Goal: Go to known website: Access a specific website the user already knows

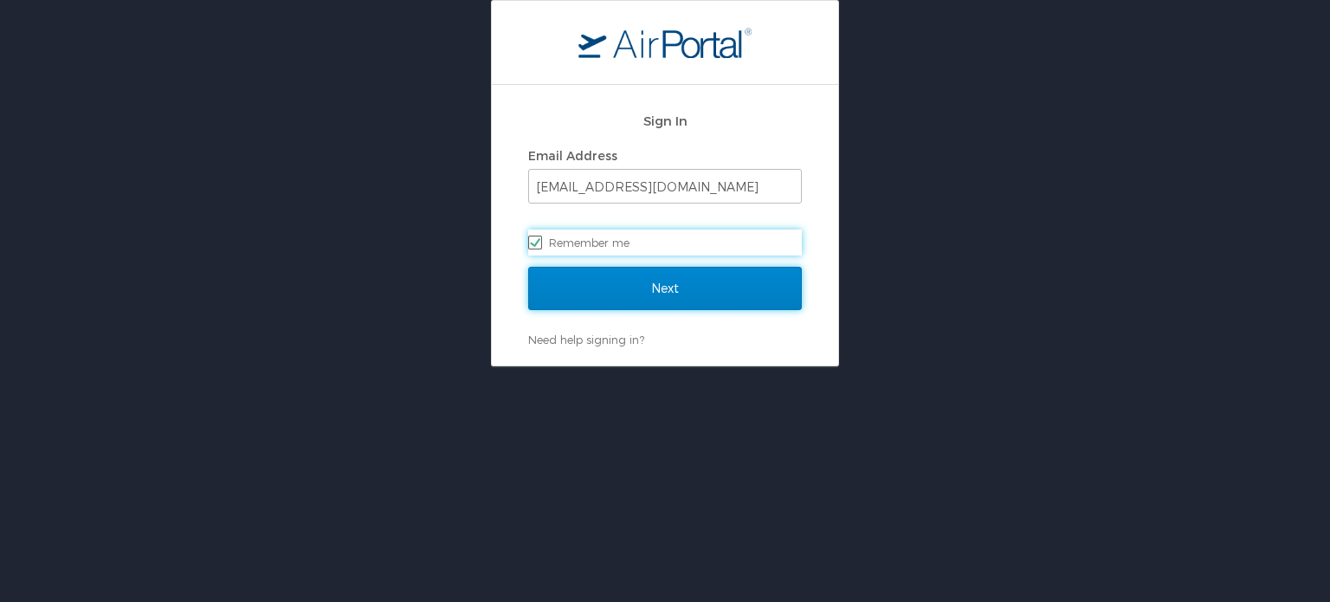
click at [703, 299] on input "Next" at bounding box center [665, 288] width 274 height 43
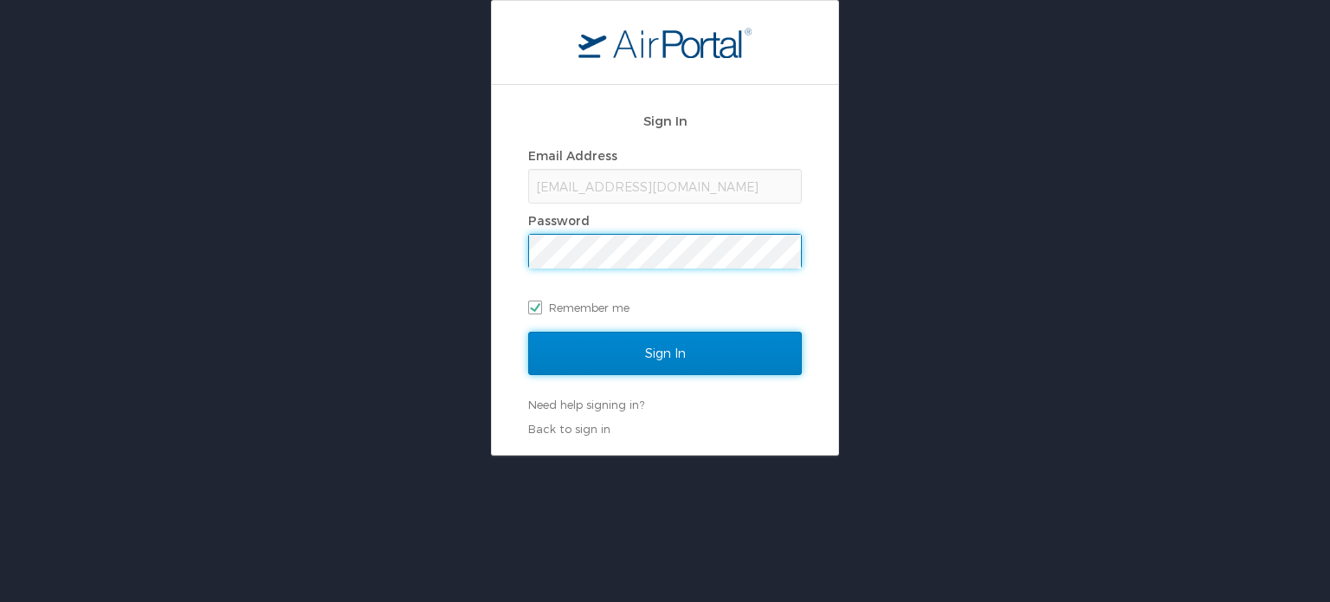
click at [630, 361] on input "Sign In" at bounding box center [665, 353] width 274 height 43
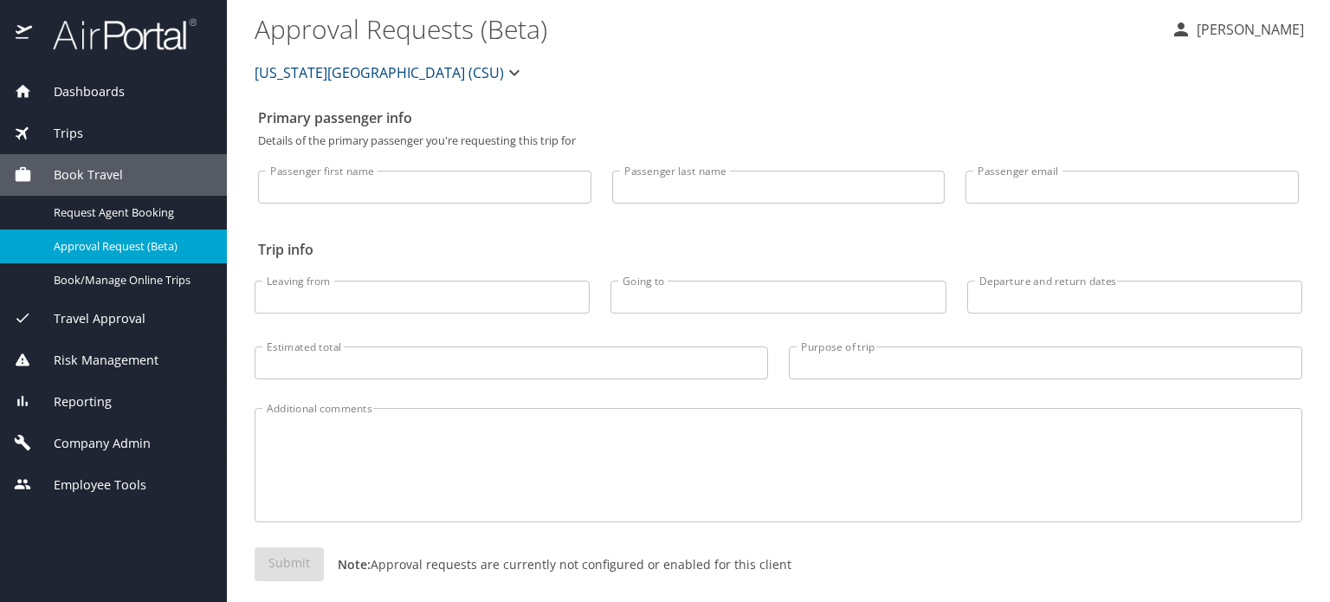
click at [114, 42] on img at bounding box center [115, 34] width 163 height 34
